Goal: Information Seeking & Learning: Learn about a topic

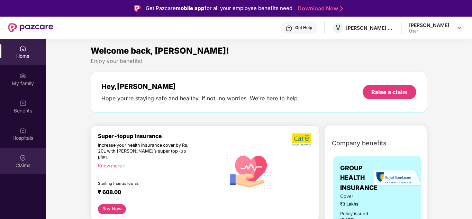
click at [25, 165] on div "Claims" at bounding box center [23, 165] width 46 height 7
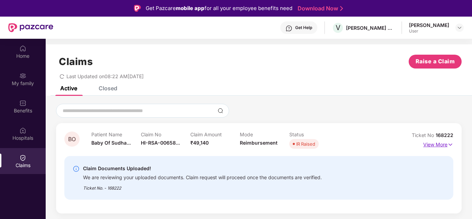
click at [443, 143] on p "View More" at bounding box center [439, 143] width 30 height 9
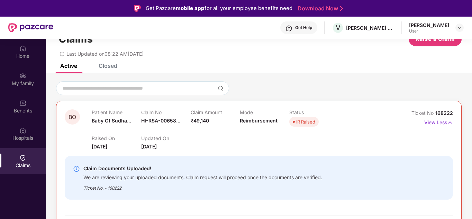
scroll to position [35, 0]
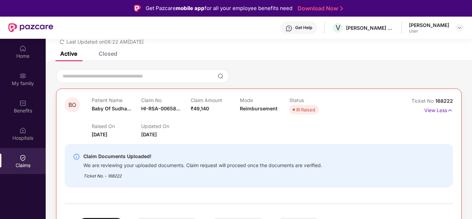
click at [289, 155] on div "Claim Documents Uploaded!" at bounding box center [202, 156] width 239 height 8
click at [166, 139] on div "Claim Documents Uploaded! We are reviewing your uploaded documents. Claim reque…" at bounding box center [259, 166] width 389 height 55
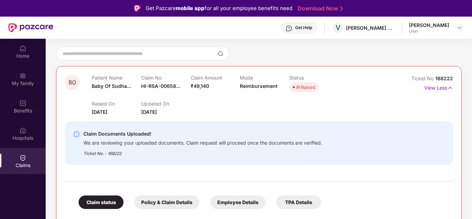
scroll to position [69, 0]
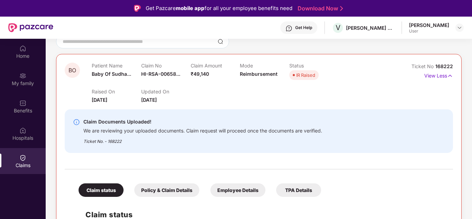
click at [159, 185] on div "Policy & Claim Details" at bounding box center [166, 191] width 65 height 14
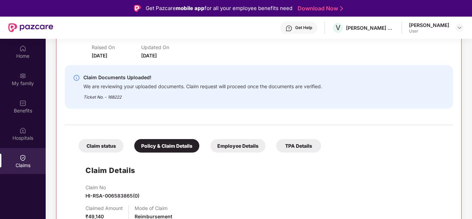
scroll to position [139, 0]
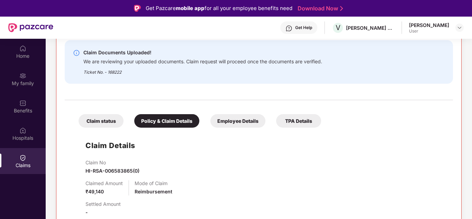
click at [244, 122] on div "Employee Details" at bounding box center [238, 121] width 55 height 14
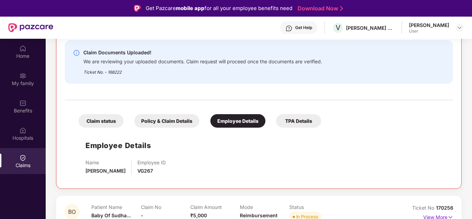
click at [146, 125] on div "Policy & Claim Details" at bounding box center [166, 121] width 65 height 14
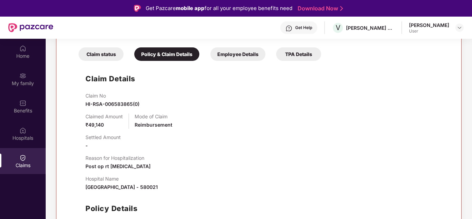
scroll to position [208, 0]
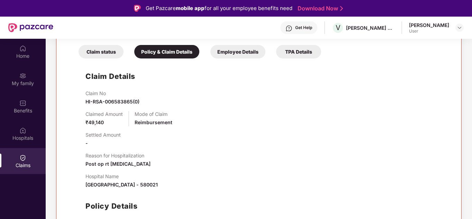
click at [286, 50] on div "TPA Details" at bounding box center [298, 52] width 45 height 14
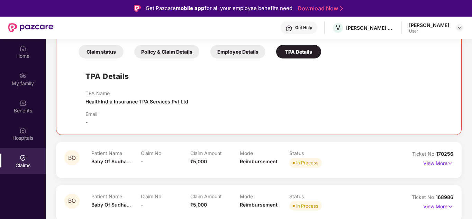
click at [247, 56] on div "Employee Details" at bounding box center [238, 52] width 55 height 14
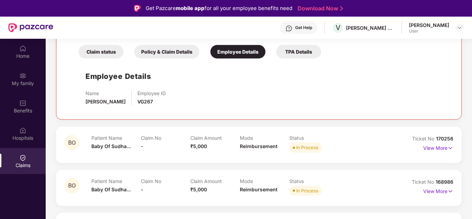
click at [170, 59] on div "Policy & Claim Details" at bounding box center [166, 52] width 65 height 14
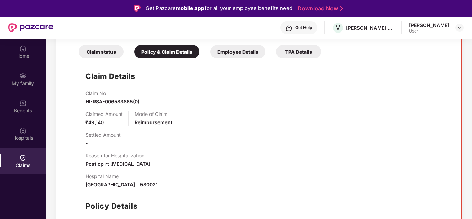
click at [111, 59] on div "Claim status Policy & Claim Details Employee Details TPA Details Claim Details …" at bounding box center [259, 148] width 389 height 227
click at [107, 52] on div "Claim status" at bounding box center [101, 52] width 45 height 14
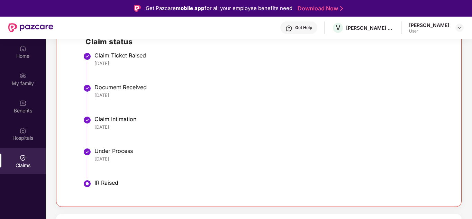
scroll to position [173, 0]
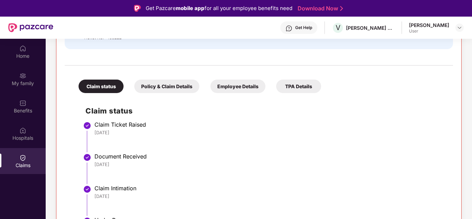
click at [161, 84] on div "Policy & Claim Details" at bounding box center [166, 87] width 65 height 14
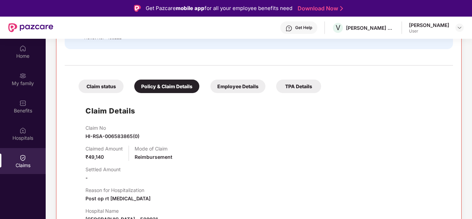
click at [104, 89] on div "Claim status" at bounding box center [101, 87] width 45 height 14
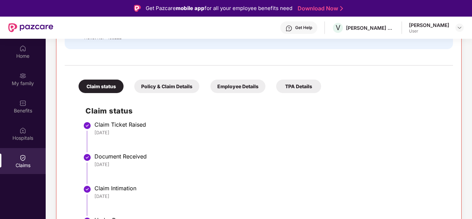
click at [254, 89] on div "Employee Details" at bounding box center [238, 87] width 55 height 14
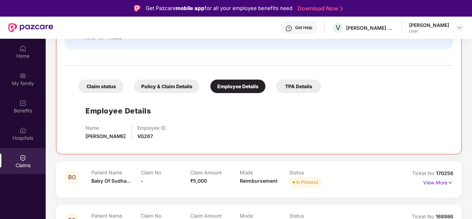
click at [298, 88] on div "TPA Details" at bounding box center [298, 87] width 45 height 14
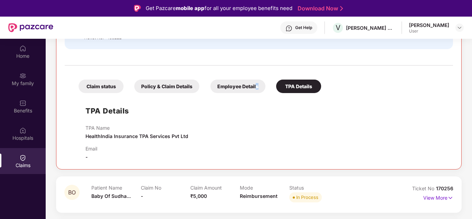
drag, startPoint x: 257, startPoint y: 87, endPoint x: 251, endPoint y: 88, distance: 6.7
click at [254, 87] on div "Employee Details" at bounding box center [238, 87] width 55 height 14
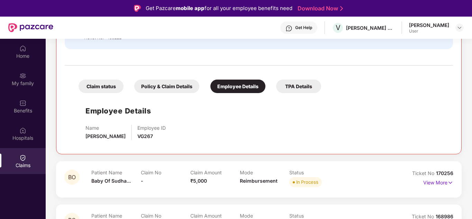
click at [176, 92] on div "Policy & Claim Details" at bounding box center [166, 87] width 65 height 14
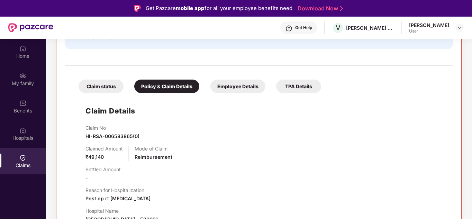
click at [93, 93] on div "Claim status" at bounding box center [101, 87] width 45 height 14
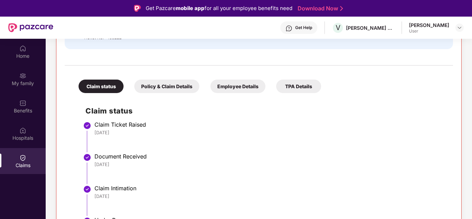
click at [159, 88] on div "Policy & Claim Details" at bounding box center [166, 87] width 65 height 14
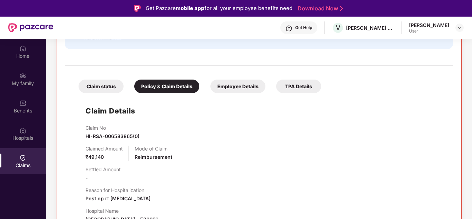
click at [230, 88] on div "Employee Details" at bounding box center [238, 87] width 55 height 14
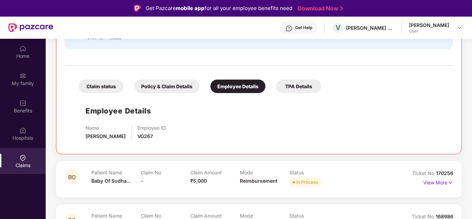
click at [299, 86] on div "TPA Details" at bounding box center [298, 87] width 45 height 14
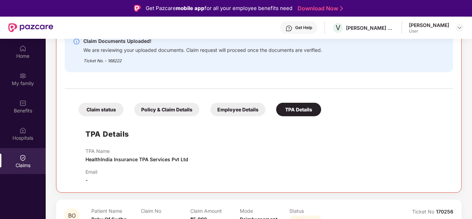
scroll to position [139, 0]
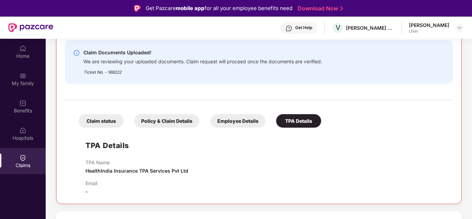
click at [235, 118] on div "Employee Details" at bounding box center [238, 121] width 55 height 14
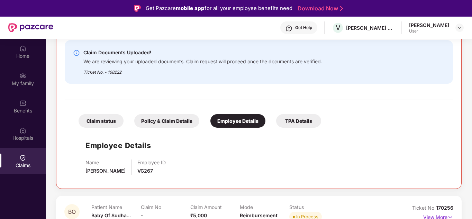
click at [157, 122] on div "Policy & Claim Details" at bounding box center [166, 121] width 65 height 14
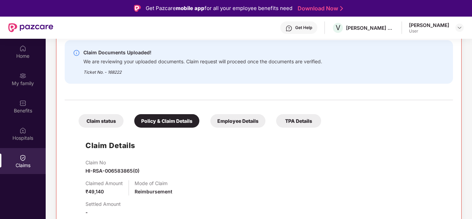
click at [101, 122] on div "Claim status" at bounding box center [101, 121] width 45 height 14
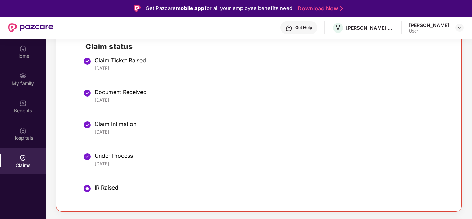
scroll to position [242, 0]
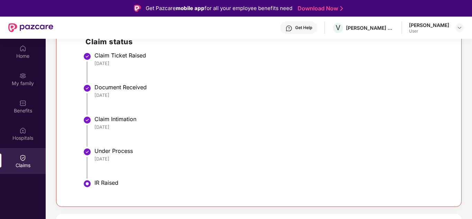
click at [130, 153] on div "Under Process" at bounding box center [271, 151] width 352 height 7
click at [133, 130] on div "[DATE]" at bounding box center [271, 127] width 352 height 6
click at [125, 64] on div "[DATE]" at bounding box center [271, 63] width 352 height 6
click at [122, 91] on div "Document Received [DATE]" at bounding box center [271, 91] width 352 height 15
click at [121, 110] on li "Document Received [DATE]" at bounding box center [266, 102] width 361 height 32
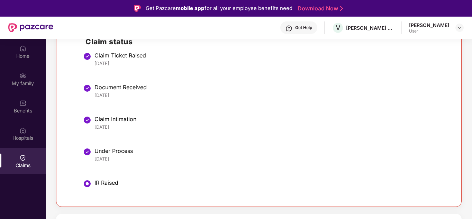
click at [116, 128] on div "[DATE]" at bounding box center [271, 127] width 352 height 6
click at [112, 62] on div "[DATE]" at bounding box center [271, 63] width 352 height 6
click at [120, 91] on div "Document Received" at bounding box center [271, 87] width 352 height 7
click at [104, 121] on div "Claim Intimation" at bounding box center [271, 119] width 352 height 7
click at [103, 154] on div "Under Process" at bounding box center [271, 151] width 352 height 7
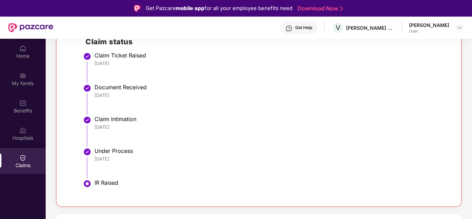
click at [103, 185] on div "IR Raised" at bounding box center [271, 182] width 352 height 7
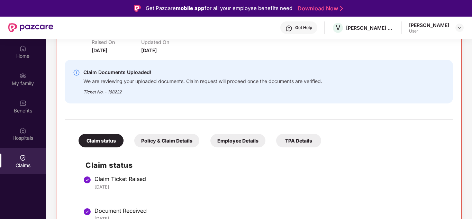
scroll to position [104, 0]
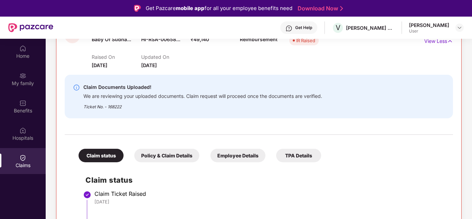
click at [151, 161] on div "Policy & Claim Details" at bounding box center [166, 156] width 65 height 14
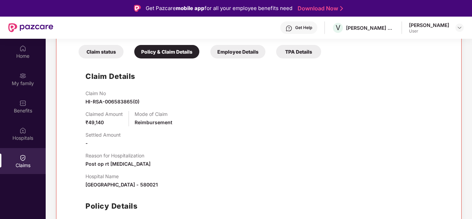
scroll to position [173, 0]
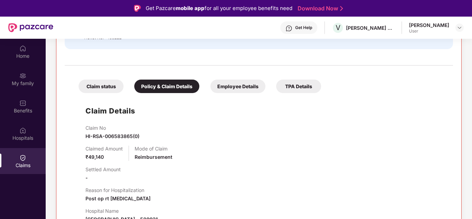
click at [237, 89] on div "Employee Details" at bounding box center [238, 87] width 55 height 14
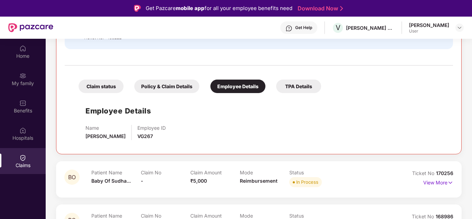
click at [299, 91] on div "TPA Details" at bounding box center [298, 87] width 45 height 14
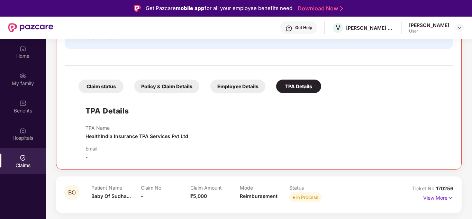
click at [248, 88] on div "Employee Details" at bounding box center [238, 87] width 55 height 14
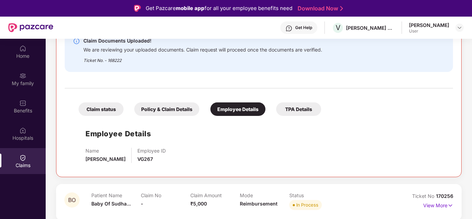
scroll to position [139, 0]
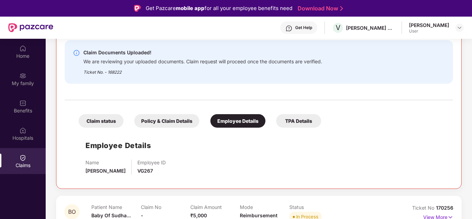
click at [309, 117] on div "TPA Details" at bounding box center [298, 121] width 45 height 14
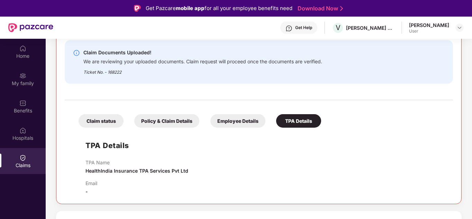
click at [87, 192] on span "-" at bounding box center [87, 192] width 2 height 6
click at [90, 185] on p "Email" at bounding box center [92, 183] width 12 height 6
click at [247, 115] on div "Employee Details" at bounding box center [238, 121] width 55 height 14
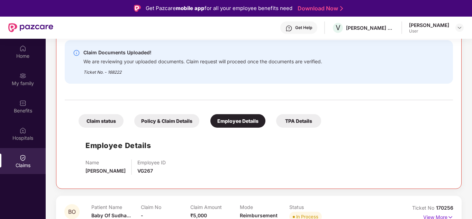
click at [157, 125] on div "Policy & Claim Details" at bounding box center [166, 121] width 65 height 14
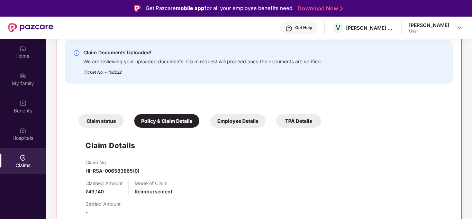
click at [111, 123] on div "Claim status" at bounding box center [101, 121] width 45 height 14
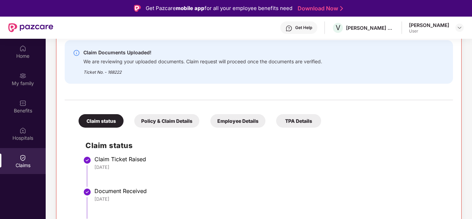
click at [169, 122] on div "Policy & Claim Details" at bounding box center [166, 121] width 65 height 14
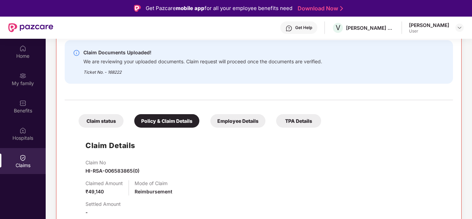
click at [246, 122] on div "Employee Details" at bounding box center [238, 121] width 55 height 14
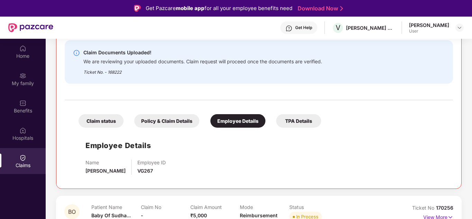
click at [300, 122] on div "TPA Details" at bounding box center [298, 121] width 45 height 14
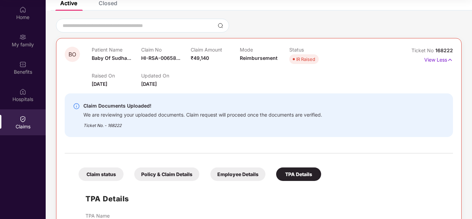
scroll to position [30, 0]
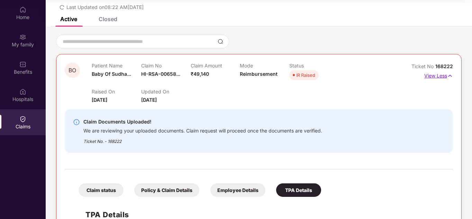
click at [450, 76] on img at bounding box center [451, 76] width 6 height 8
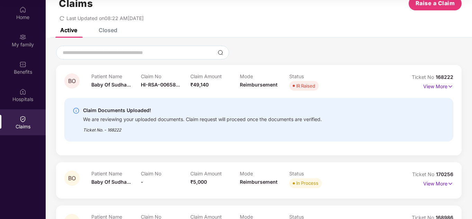
scroll to position [0, 0]
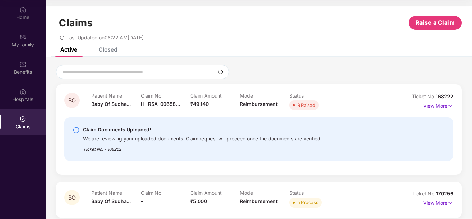
click at [109, 48] on div "Closed" at bounding box center [108, 49] width 19 height 7
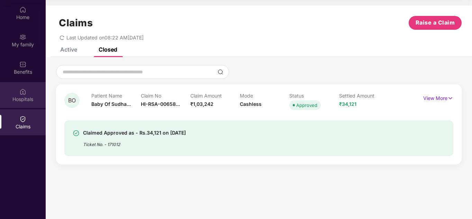
click at [22, 100] on div "Hospitals" at bounding box center [23, 99] width 46 height 7
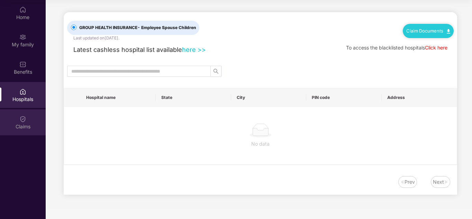
click at [30, 130] on div "Claims" at bounding box center [23, 126] width 46 height 7
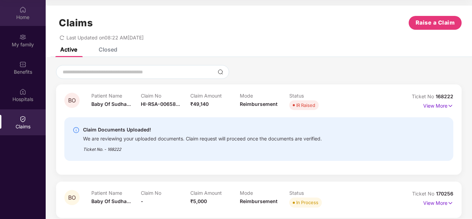
click at [19, 18] on div "Home" at bounding box center [23, 17] width 46 height 7
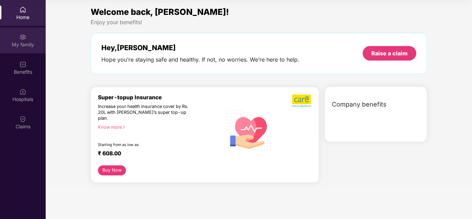
click at [19, 37] on img at bounding box center [22, 37] width 7 height 7
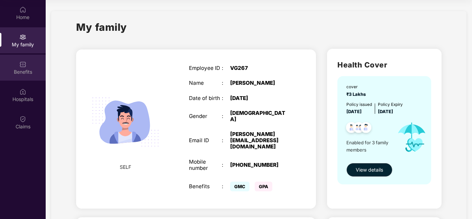
click at [19, 73] on div "Benefits" at bounding box center [23, 72] width 46 height 7
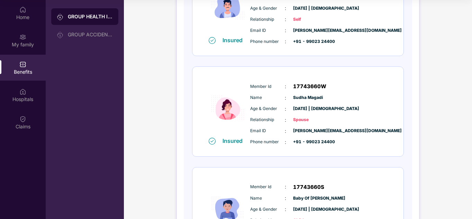
scroll to position [139, 0]
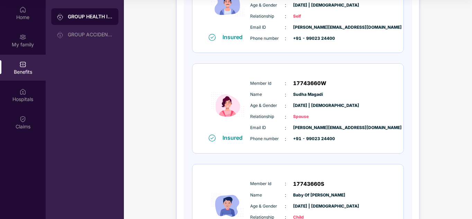
click at [232, 138] on div "Insured" at bounding box center [235, 137] width 24 height 7
click at [214, 138] on img at bounding box center [212, 138] width 7 height 7
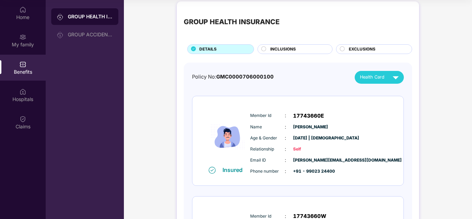
scroll to position [0, 0]
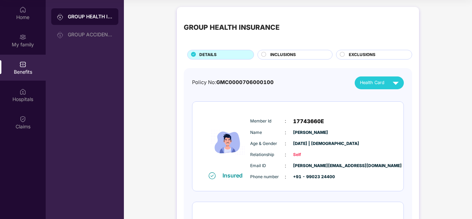
click at [293, 54] on span "INCLUSIONS" at bounding box center [284, 55] width 26 height 7
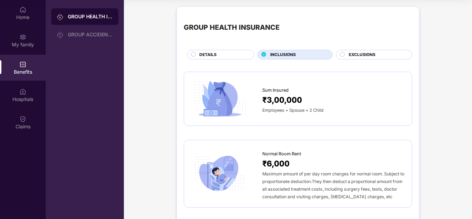
click at [361, 58] on span "EXCLUSIONS" at bounding box center [362, 55] width 27 height 7
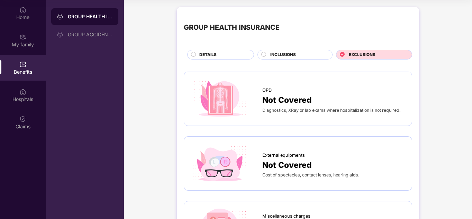
click at [276, 53] on span "INCLUSIONS" at bounding box center [284, 55] width 26 height 7
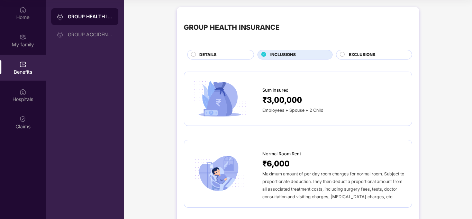
click at [237, 58] on div "DETAILS" at bounding box center [223, 56] width 54 height 8
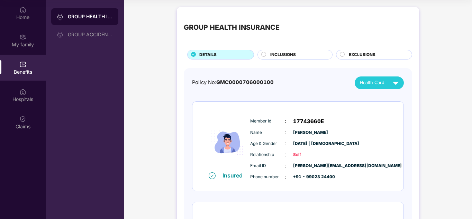
click at [274, 56] on span "INCLUSIONS" at bounding box center [284, 55] width 26 height 7
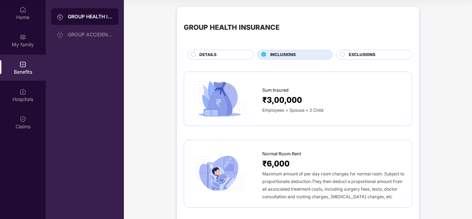
click at [229, 54] on div "DETAILS" at bounding box center [223, 56] width 54 height 8
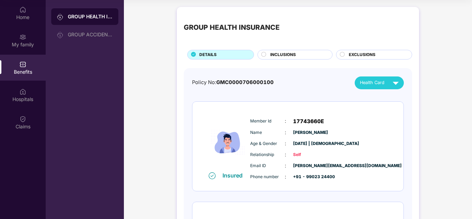
click at [285, 54] on span "INCLUSIONS" at bounding box center [284, 55] width 26 height 7
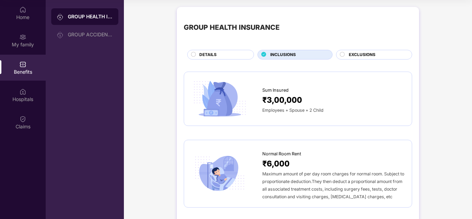
click at [361, 54] on span "EXCLUSIONS" at bounding box center [362, 55] width 27 height 7
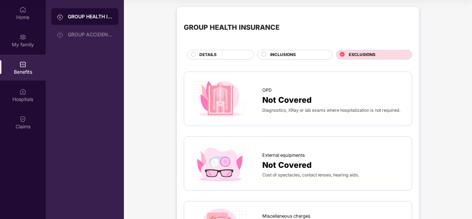
click at [238, 57] on div "DETAILS" at bounding box center [223, 56] width 54 height 8
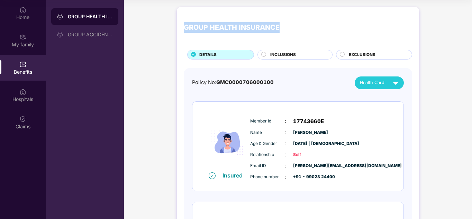
drag, startPoint x: 185, startPoint y: 28, endPoint x: 284, endPoint y: 25, distance: 98.4
click at [284, 25] on div "GROUP HEALTH INSURANCE" at bounding box center [298, 28] width 229 height 28
copy div "GROUP HEALTH INSURANCE"
